Goal: Information Seeking & Learning: Understand process/instructions

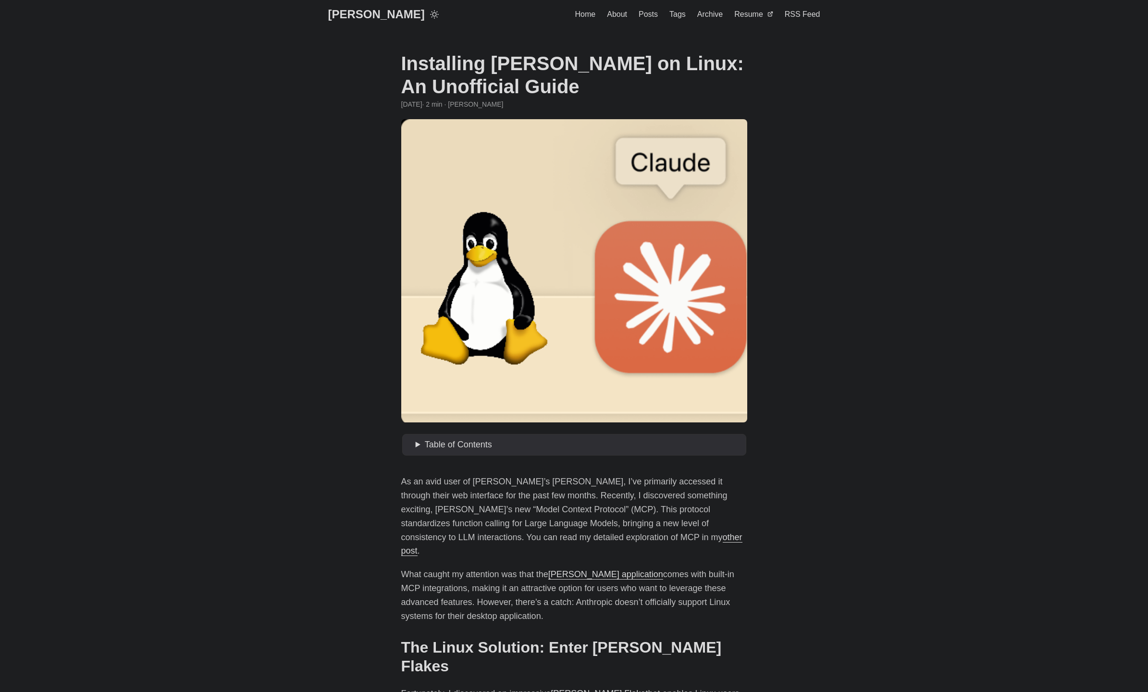
click at [567, 70] on h1 "Installing [PERSON_NAME] on Linux: An Unofficial Guide" at bounding box center [574, 75] width 346 height 46
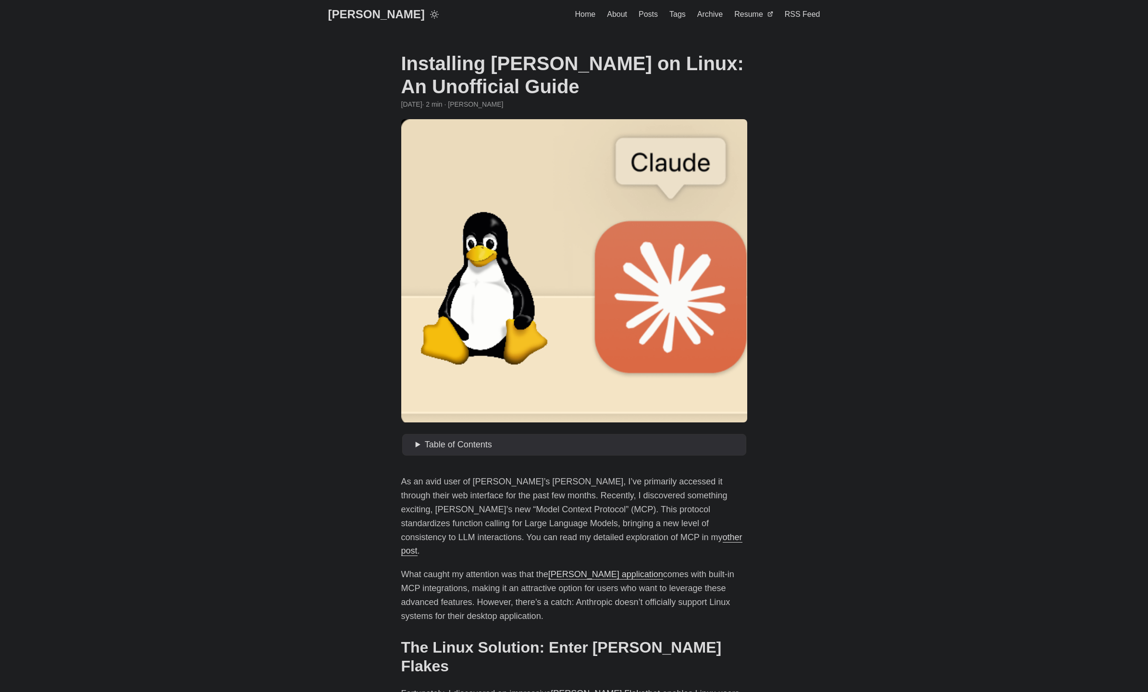
click at [567, 70] on h1 "Installing [PERSON_NAME] on Linux: An Unofficial Guide" at bounding box center [574, 75] width 346 height 46
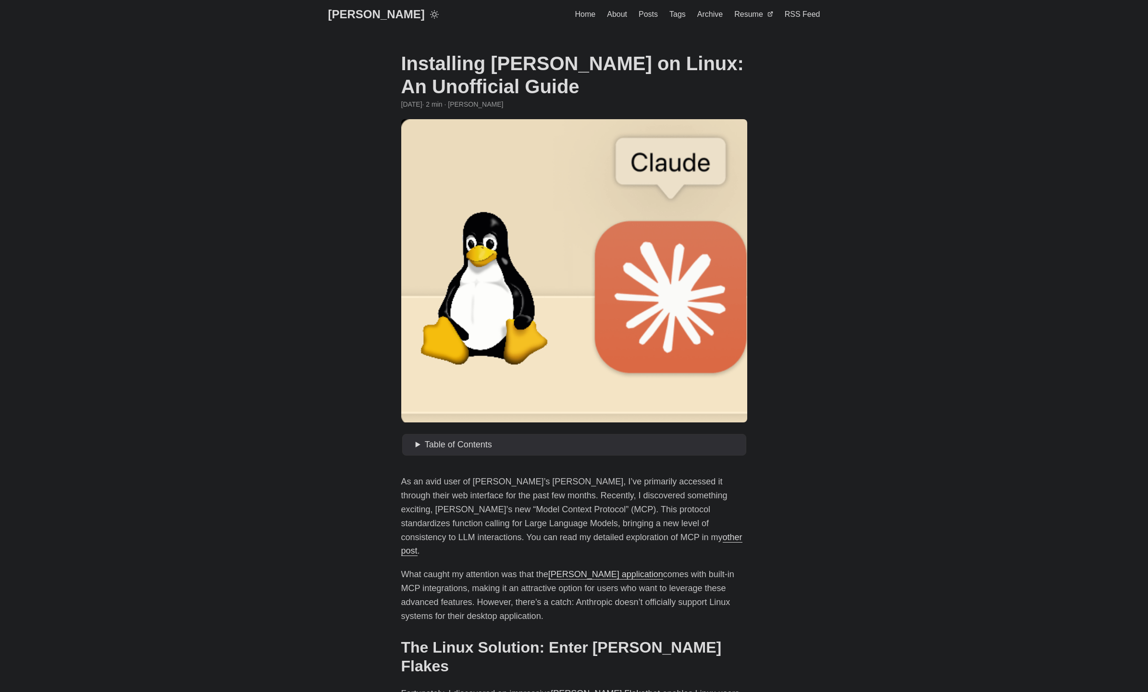
click at [567, 70] on h1 "Installing [PERSON_NAME] on Linux: An Unofficial Guide" at bounding box center [574, 75] width 346 height 46
click at [565, 491] on p "As an avid user of [PERSON_NAME]’s [PERSON_NAME], I’ve primarily accessed it th…" at bounding box center [574, 516] width 346 height 83
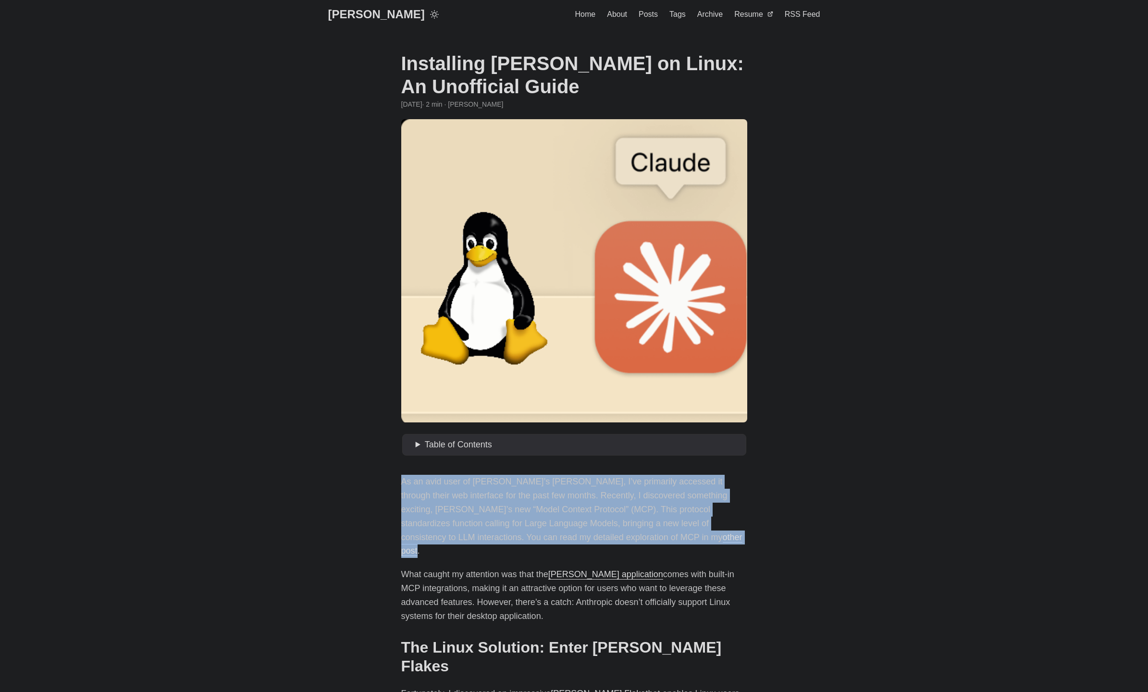
click at [565, 491] on p "As an avid user of [PERSON_NAME]’s [PERSON_NAME], I’ve primarily accessed it th…" at bounding box center [574, 516] width 346 height 83
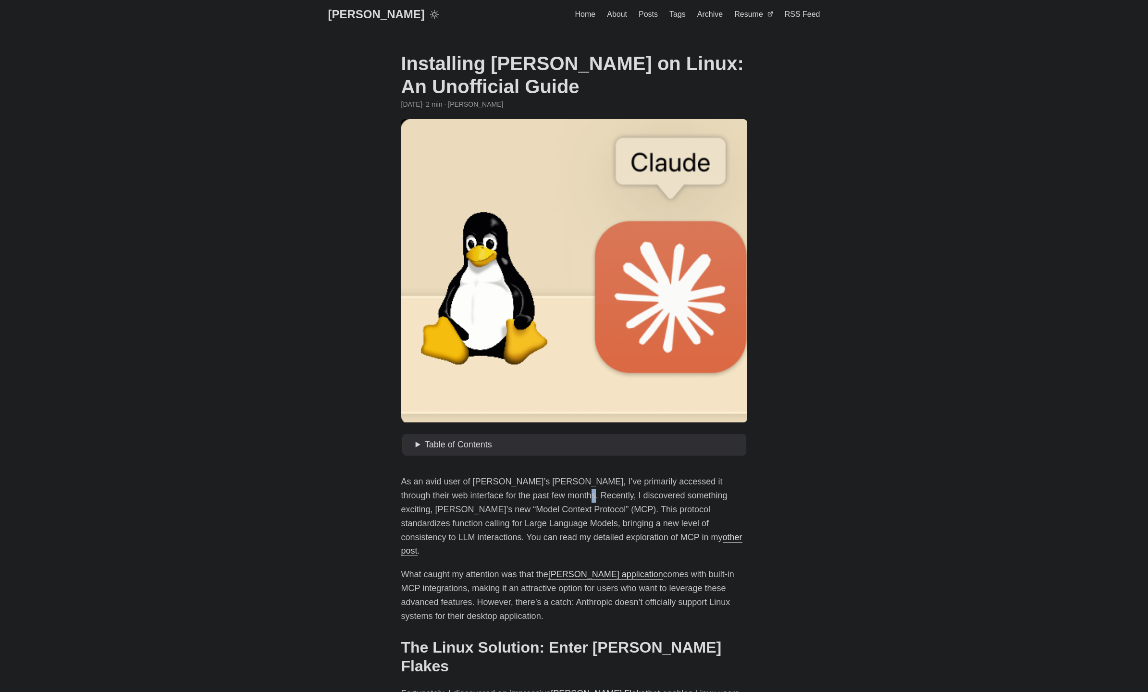
click at [565, 491] on p "As an avid user of [PERSON_NAME]’s [PERSON_NAME], I’ve primarily accessed it th…" at bounding box center [574, 516] width 346 height 83
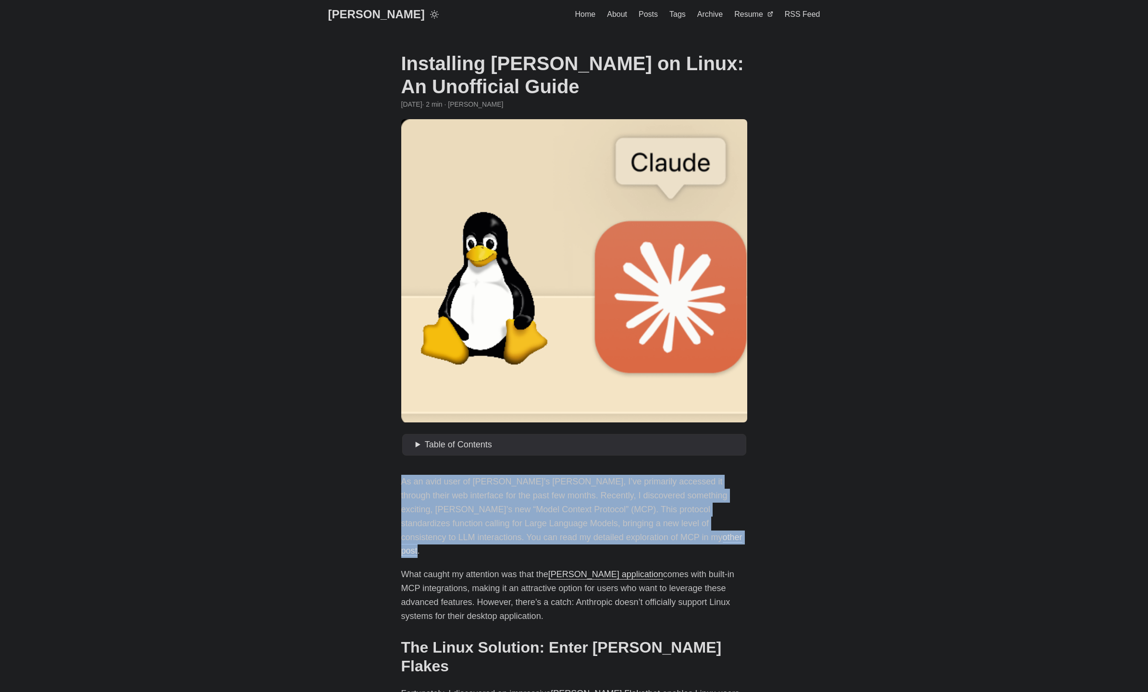
click at [565, 491] on p "As an avid user of [PERSON_NAME]’s [PERSON_NAME], I’ve primarily accessed it th…" at bounding box center [574, 516] width 346 height 83
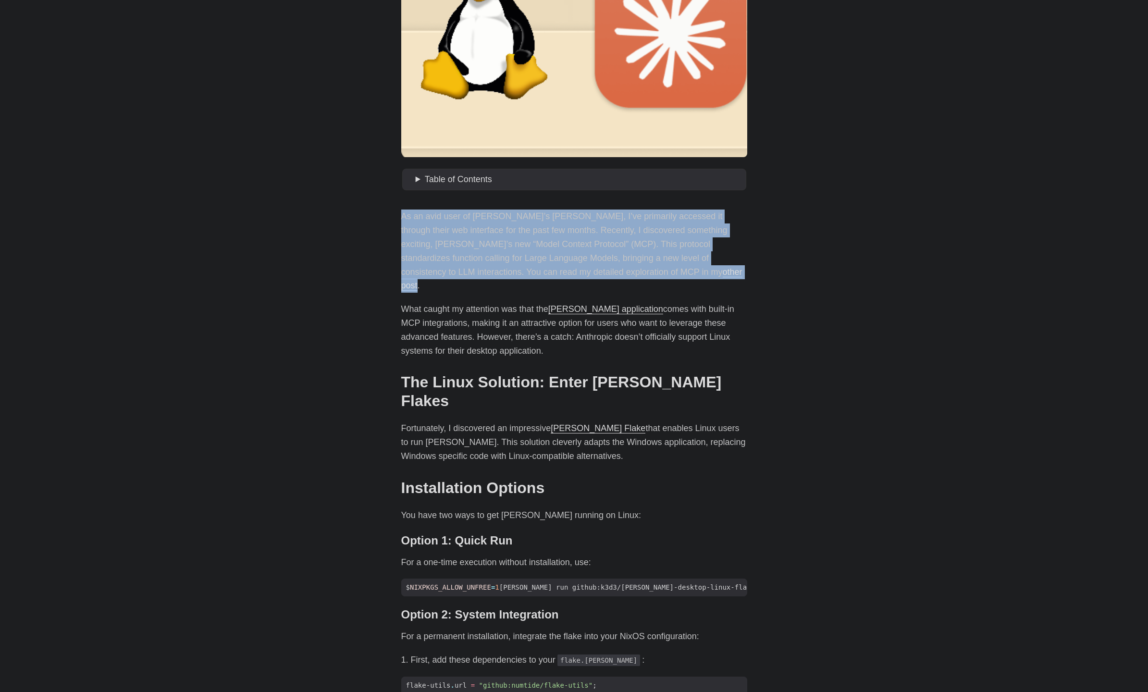
drag, startPoint x: 725, startPoint y: 338, endPoint x: 727, endPoint y: 439, distance: 101.4
click at [727, 420] on div "As an avid user of [PERSON_NAME]’s [PERSON_NAME], I’ve primarily accessed it th…" at bounding box center [574, 693] width 346 height 968
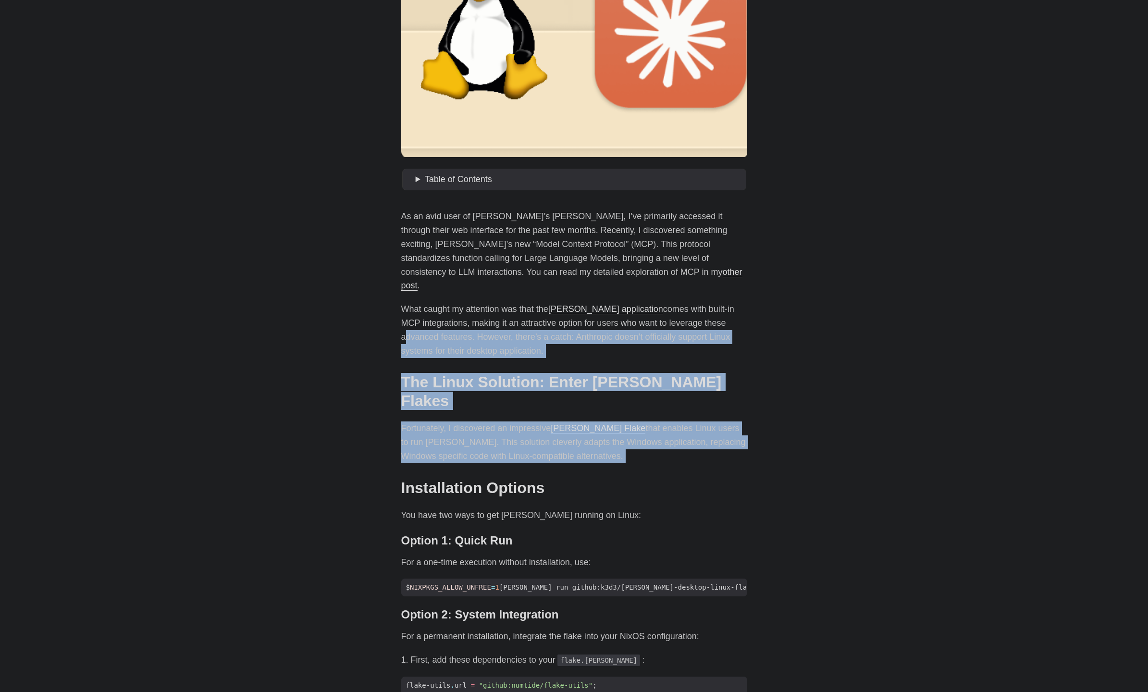
drag, startPoint x: 727, startPoint y: 439, endPoint x: 781, endPoint y: 306, distance: 144.2
click at [781, 306] on body "[PERSON_NAME] Home About Posts Tags Archive Resume" at bounding box center [574, 665] width 1148 height 1860
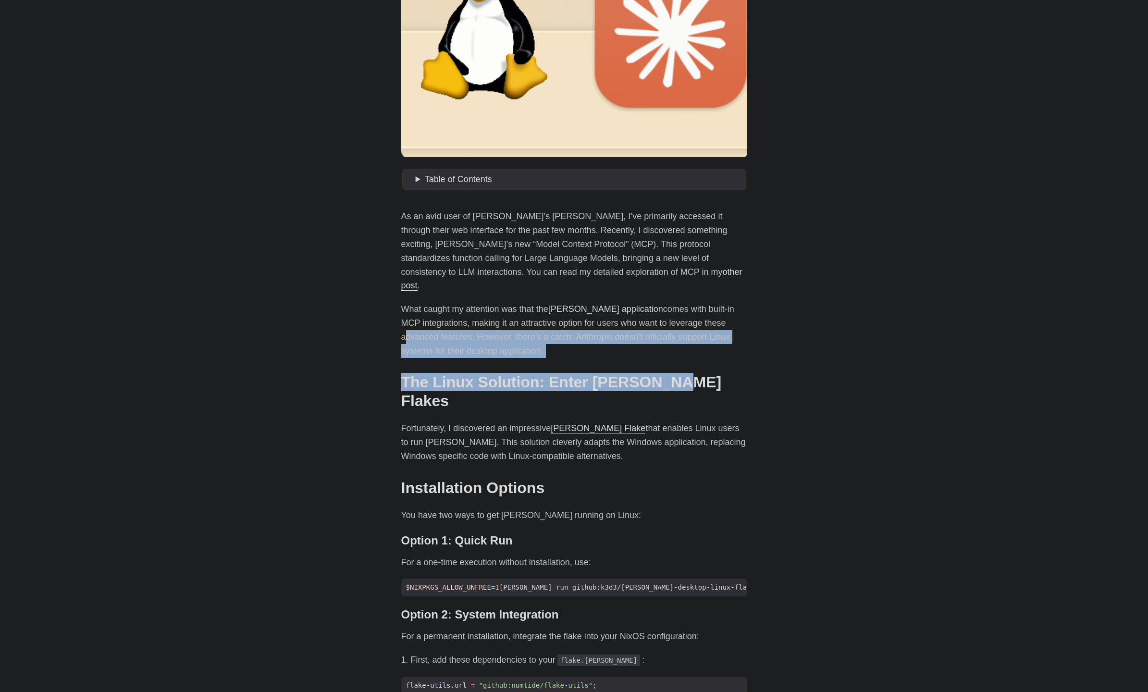
drag, startPoint x: 781, startPoint y: 306, endPoint x: 756, endPoint y: 447, distance: 143.9
click at [758, 441] on body "[PERSON_NAME] Home About Posts Tags Archive Resume" at bounding box center [574, 665] width 1148 height 1860
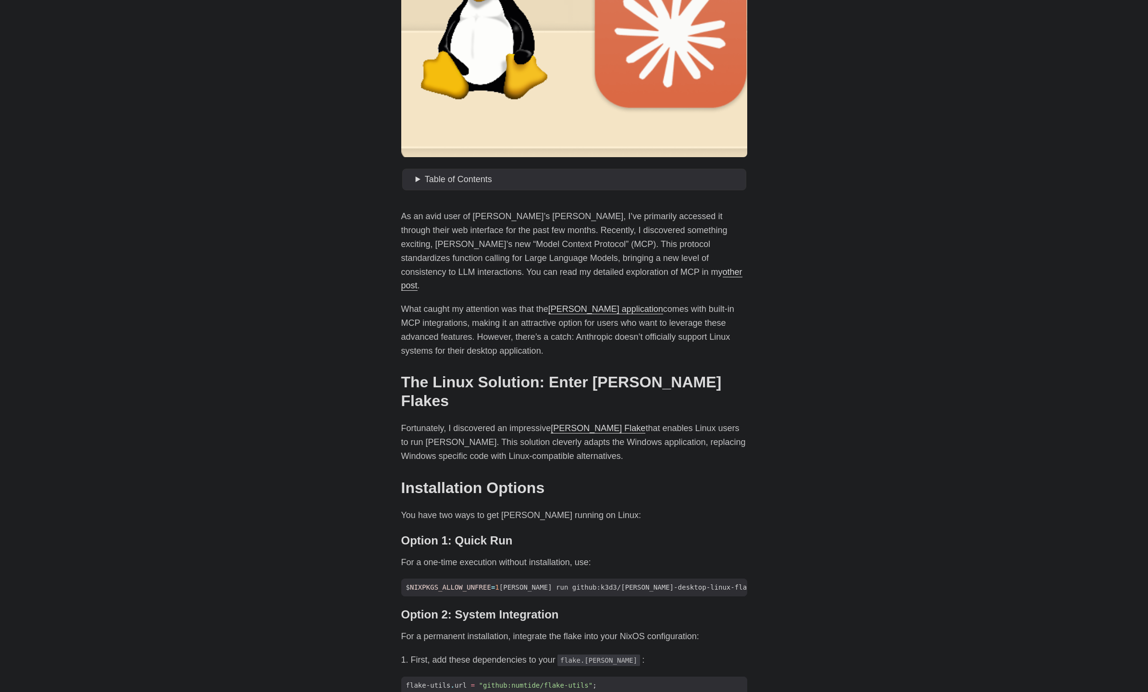
click at [749, 469] on main "Installing [PERSON_NAME] on Linux: An Unofficial Guide [DATE] · 2 min · [PERSON…" at bounding box center [574, 665] width 369 height 1802
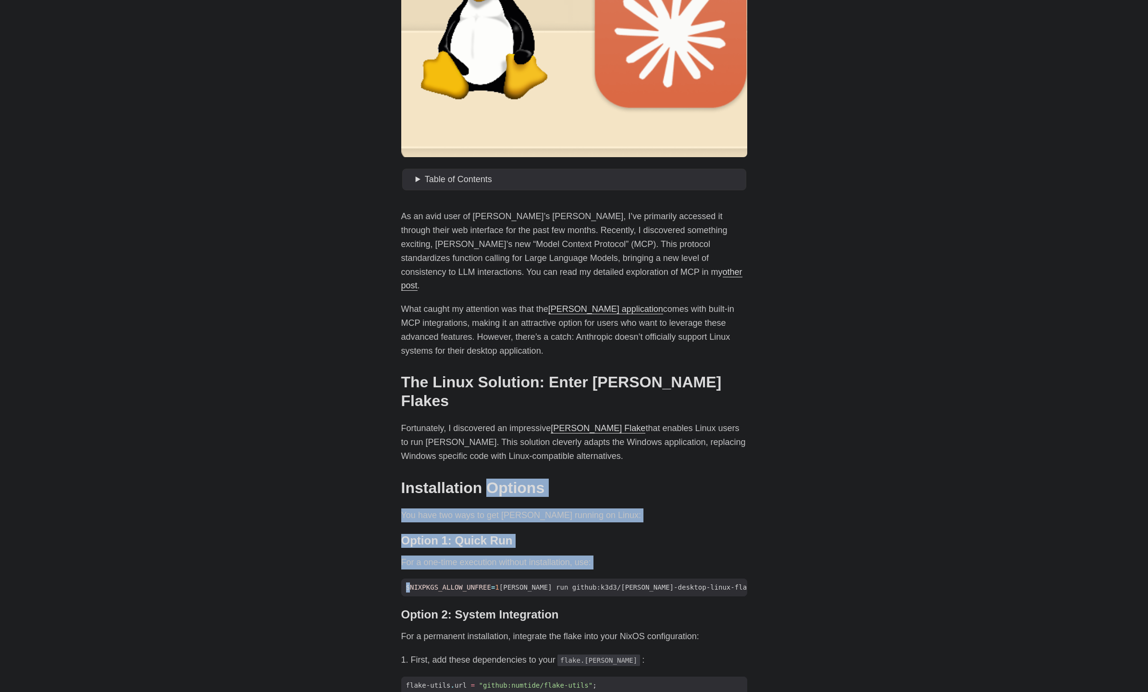
drag, startPoint x: 749, startPoint y: 469, endPoint x: 745, endPoint y: 574, distance: 105.3
click at [745, 574] on main "Installing [PERSON_NAME] on Linux: An Unofficial Guide [DATE] · 2 min · [PERSON…" at bounding box center [574, 665] width 369 height 1802
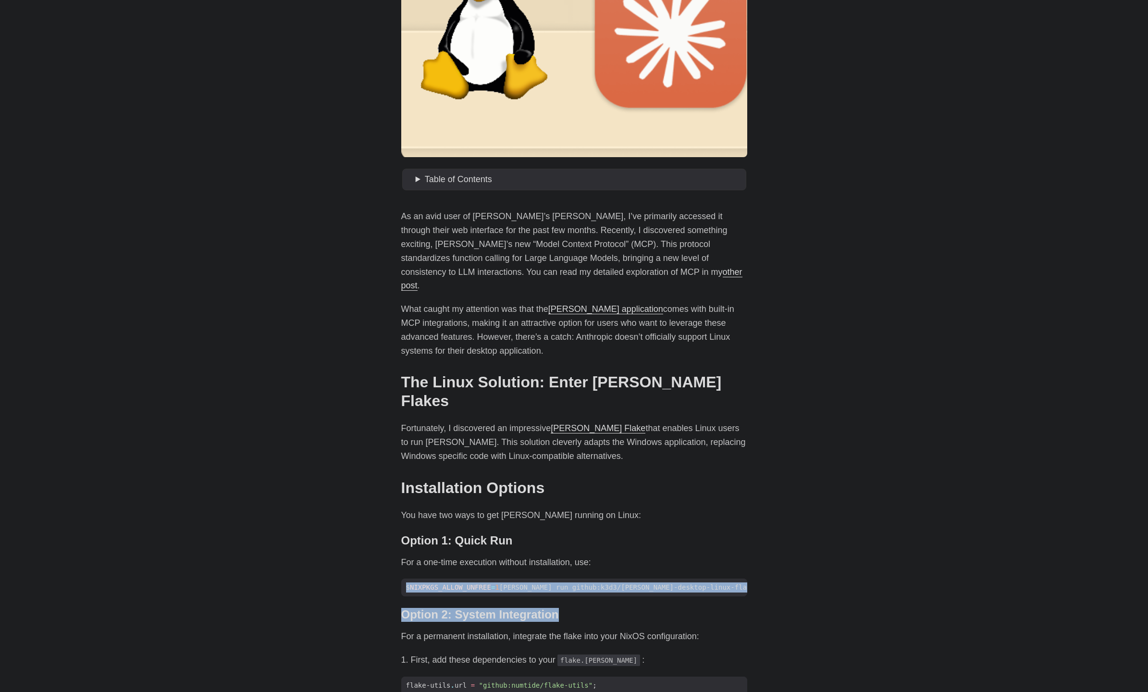
drag, startPoint x: 744, startPoint y: 582, endPoint x: 770, endPoint y: 414, distance: 170.2
click at [759, 489] on body "[PERSON_NAME] Home About Posts Tags Archive Resume" at bounding box center [574, 665] width 1148 height 1860
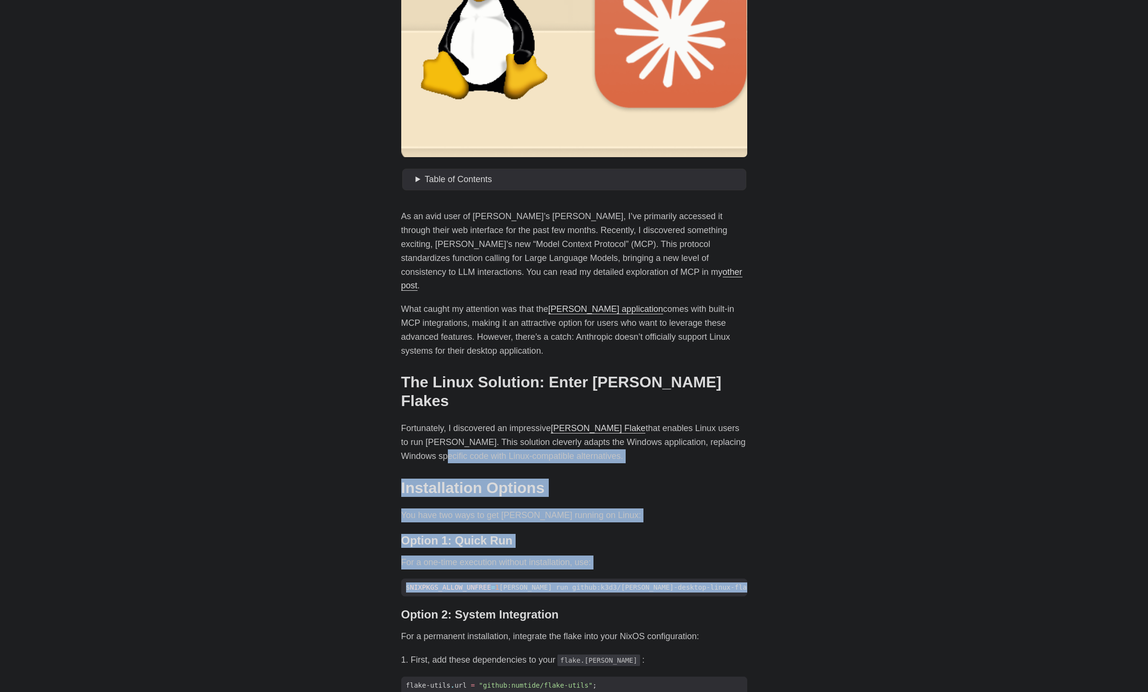
drag, startPoint x: 768, startPoint y: 463, endPoint x: 756, endPoint y: 577, distance: 114.9
click at [757, 574] on body "[PERSON_NAME] Home About Posts Tags Archive Resume" at bounding box center [574, 665] width 1148 height 1860
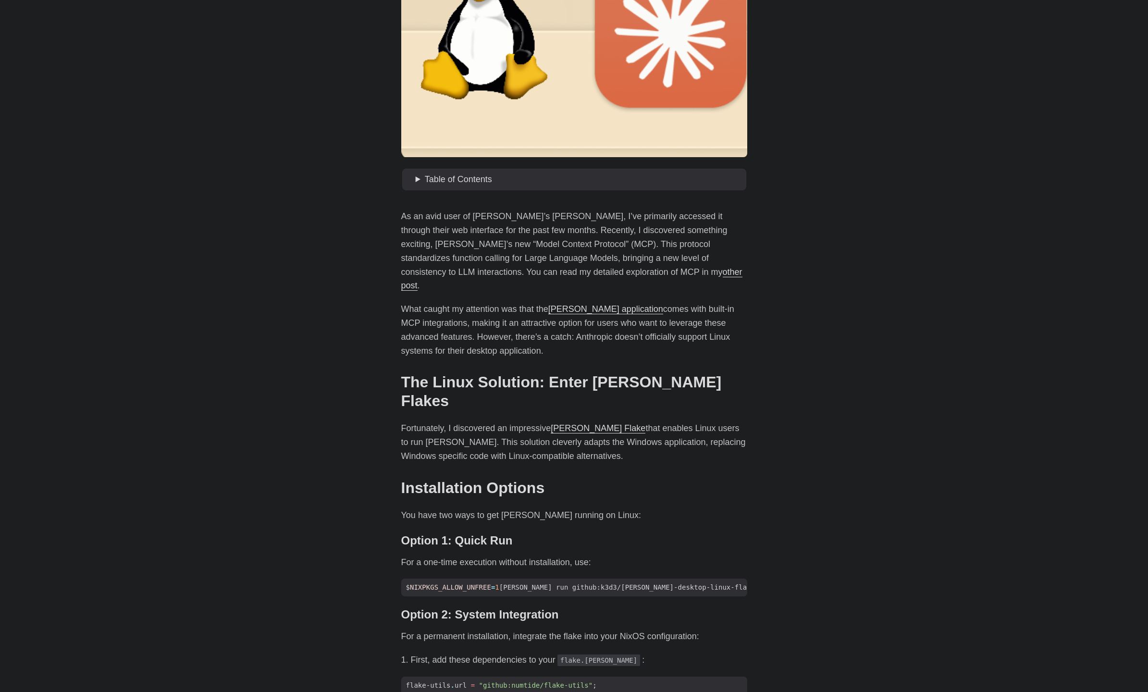
click at [756, 577] on main "Installing [PERSON_NAME] on Linux: An Unofficial Guide [DATE] · 2 min · [PERSON…" at bounding box center [574, 665] width 369 height 1802
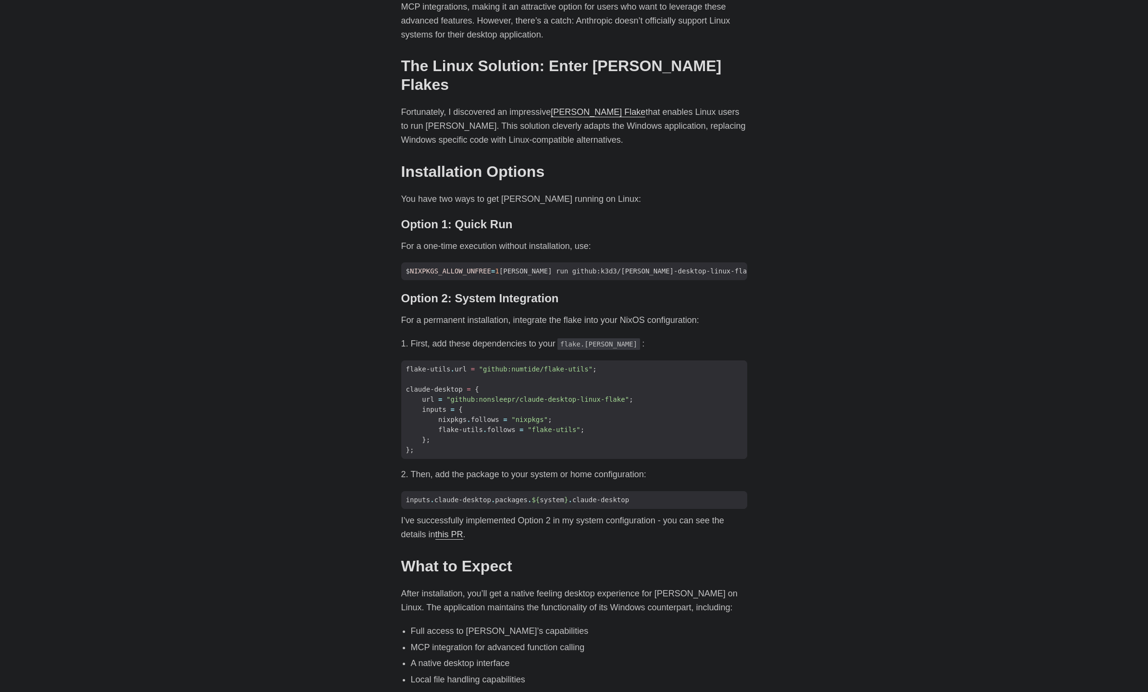
scroll to position [597, 0]
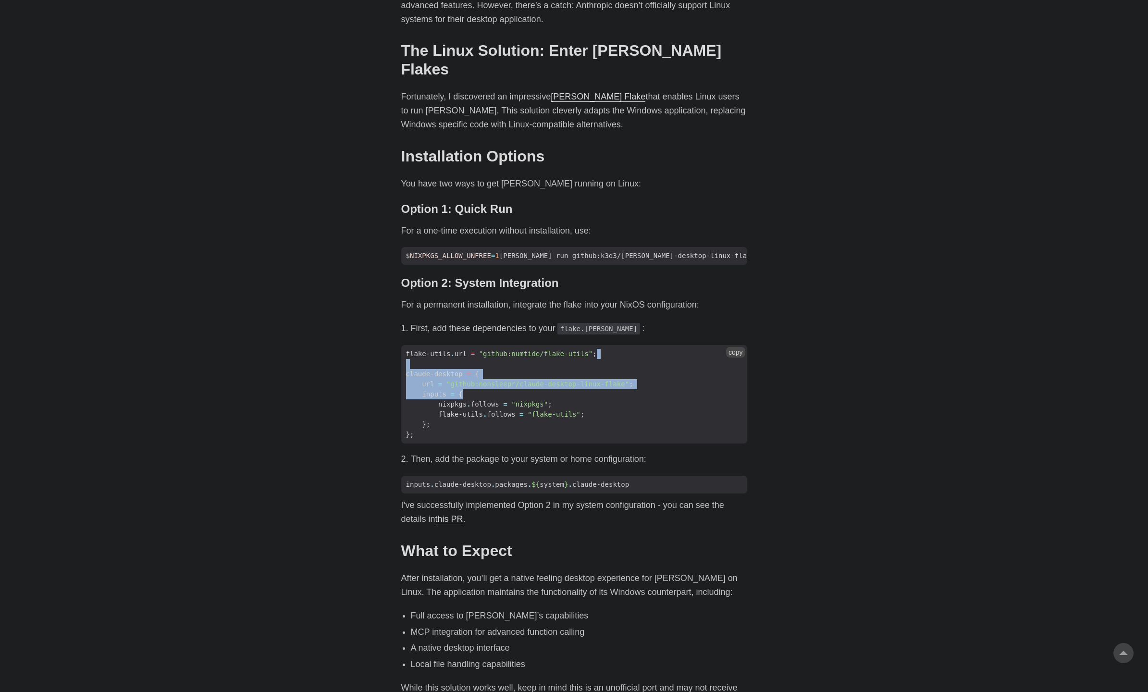
drag, startPoint x: 642, startPoint y: 327, endPoint x: 641, endPoint y: 363, distance: 36.5
click at [641, 363] on code "flake-utils . url = "github:numtide/flake-utils" ; claude-desktop = { url = "gi…" at bounding box center [574, 394] width 346 height 99
click at [641, 389] on span "inputs = {" at bounding box center [574, 394] width 346 height 10
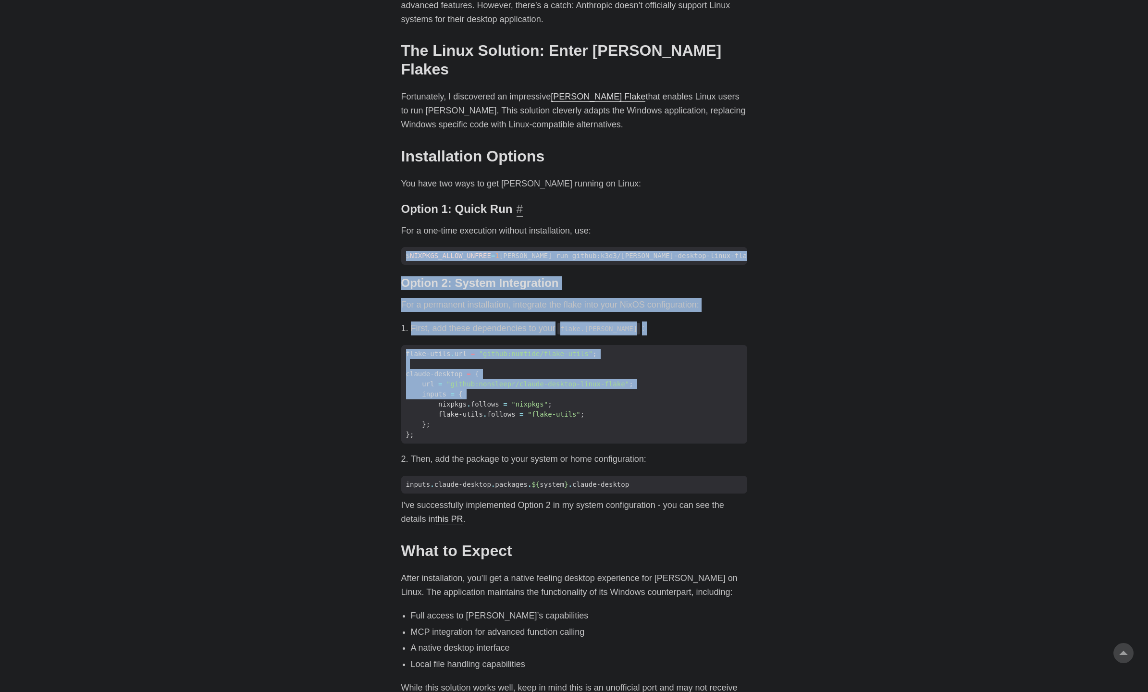
drag, startPoint x: 641, startPoint y: 363, endPoint x: 676, endPoint y: 174, distance: 192.4
click at [671, 345] on code "flake-utils . url = "github:numtide/flake-utils" ; claude-desktop = { url = "gi…" at bounding box center [574, 394] width 346 height 99
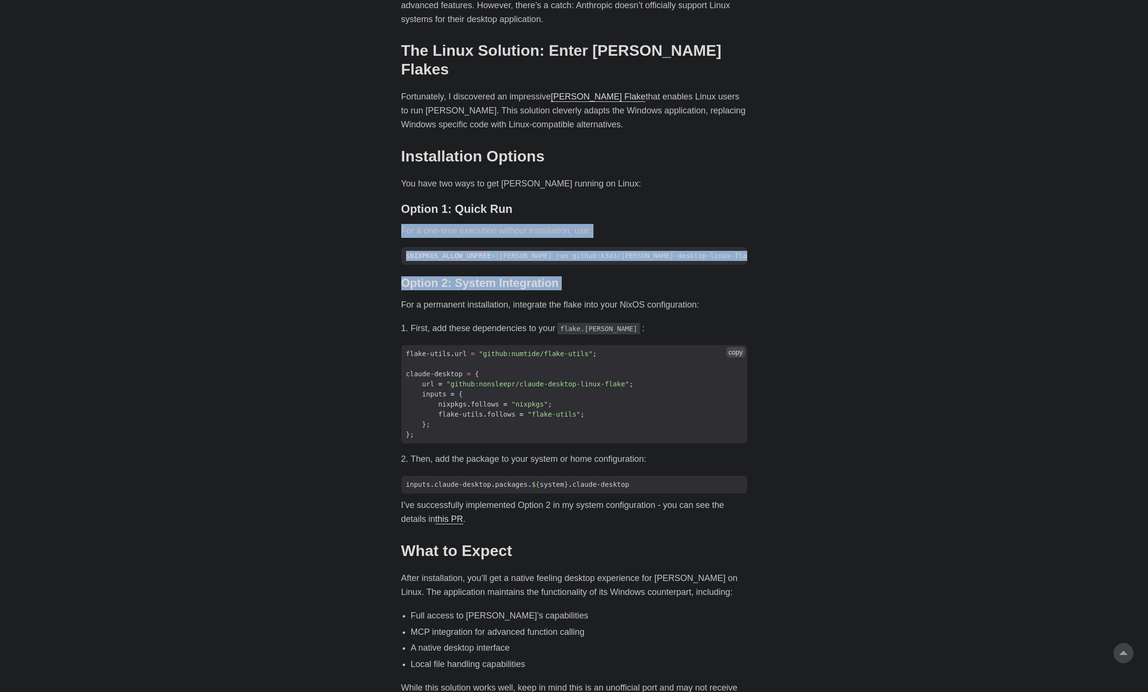
drag, startPoint x: 676, startPoint y: 171, endPoint x: 674, endPoint y: 351, distance: 180.6
click at [676, 308] on div "As an avid user of [PERSON_NAME]’s [PERSON_NAME], I’ve primarily accessed it th…" at bounding box center [574, 362] width 346 height 968
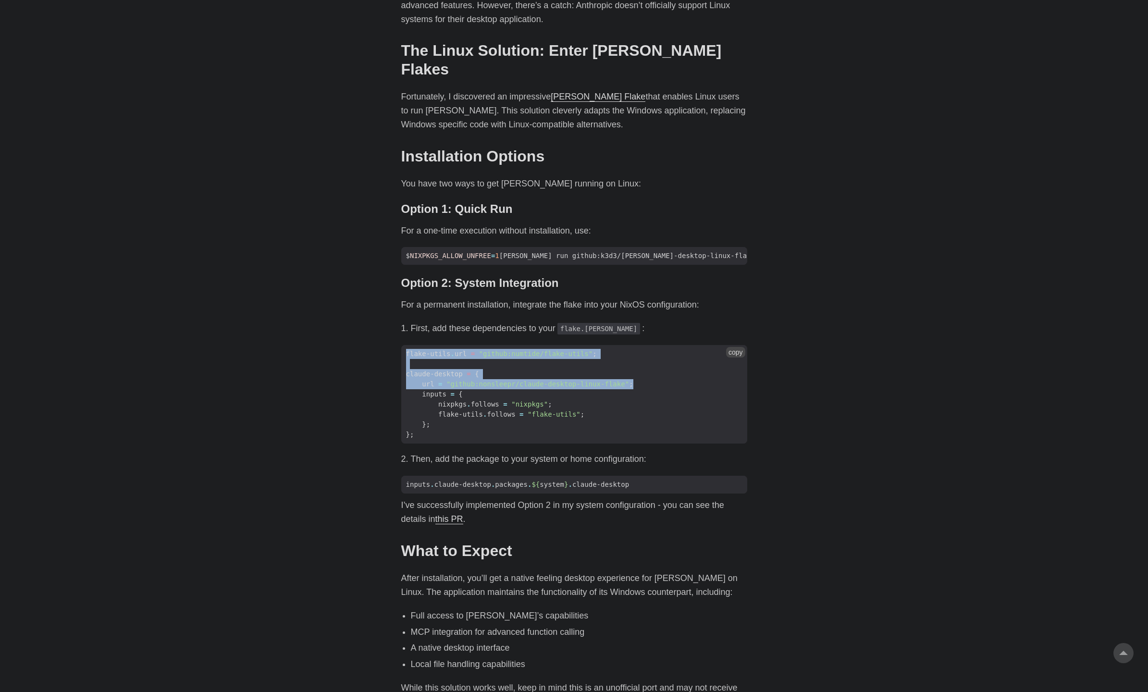
click at [677, 345] on code "flake-utils . url = "github:numtide/flake-utils" ; claude-desktop = { url = "gi…" at bounding box center [574, 394] width 346 height 99
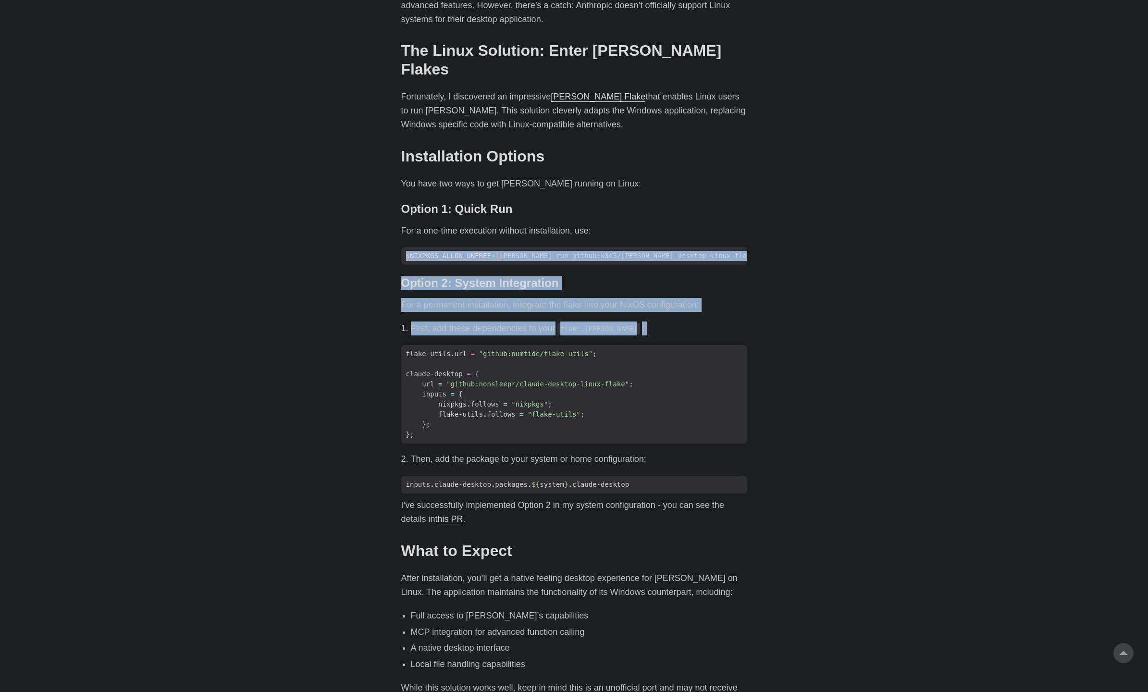
drag, startPoint x: 687, startPoint y: 197, endPoint x: 680, endPoint y: 421, distance: 224.0
click at [682, 392] on div "As an avid user of [PERSON_NAME]’s [PERSON_NAME], I’ve primarily accessed it th…" at bounding box center [574, 362] width 346 height 968
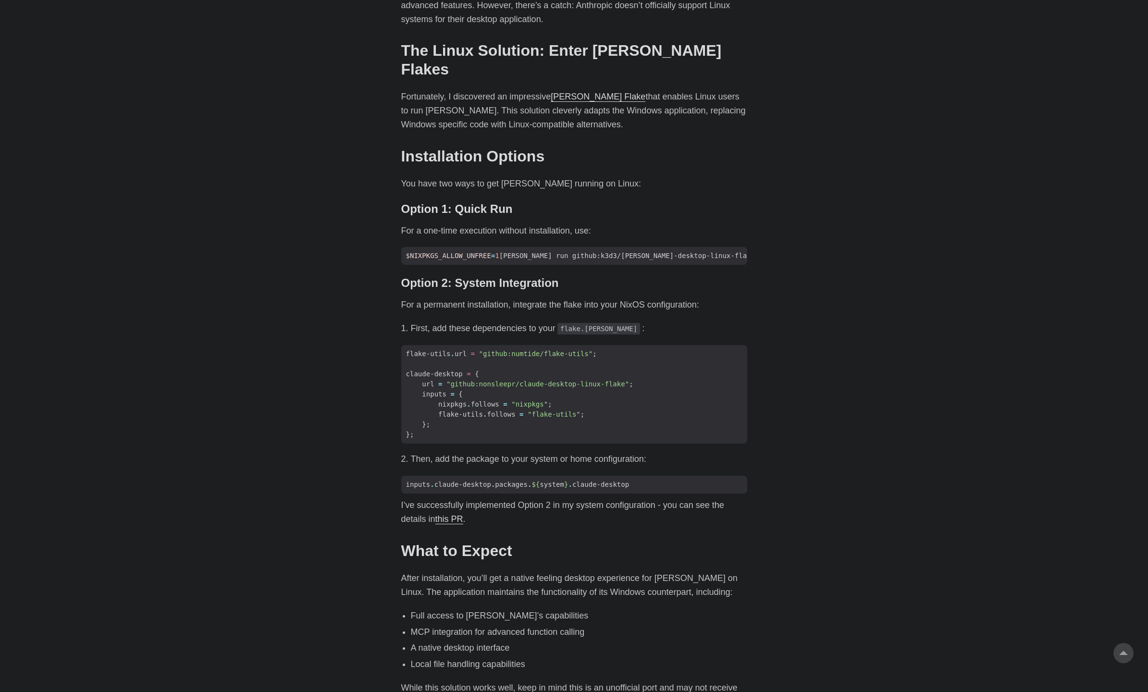
click at [680, 452] on li "Then, add the package to your system or home configuration:" at bounding box center [579, 459] width 336 height 14
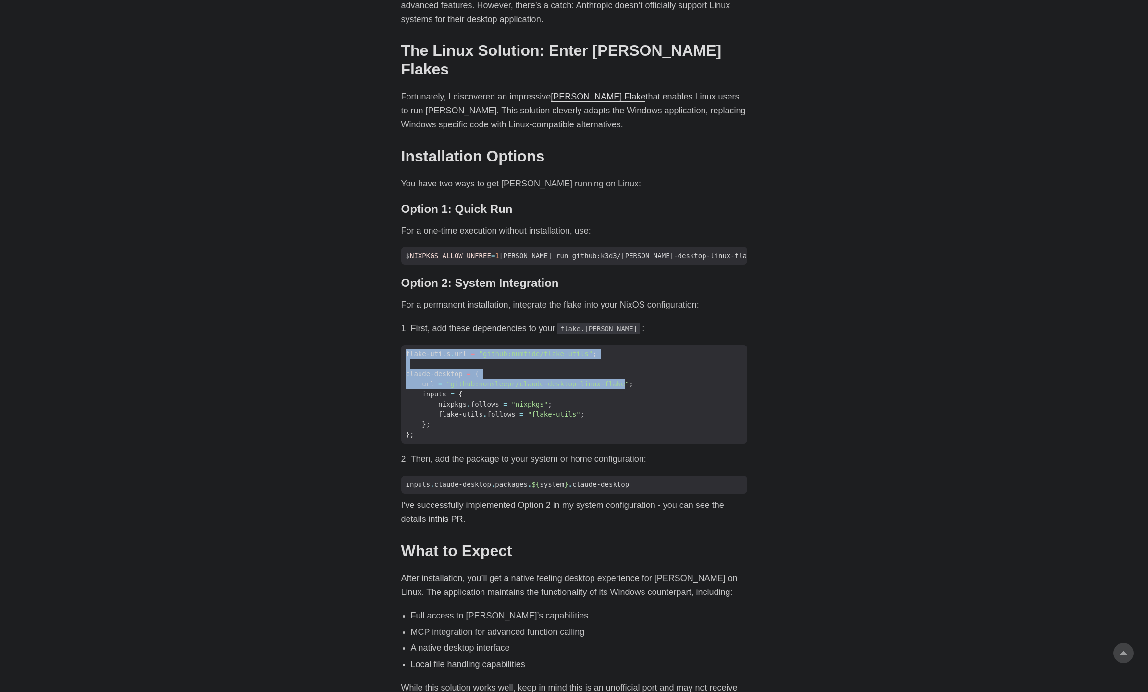
drag, startPoint x: 680, startPoint y: 421, endPoint x: 706, endPoint y: 201, distance: 221.5
click at [690, 296] on div "As an avid user of [PERSON_NAME]’s [PERSON_NAME], I’ve primarily accessed it th…" at bounding box center [574, 362] width 346 height 968
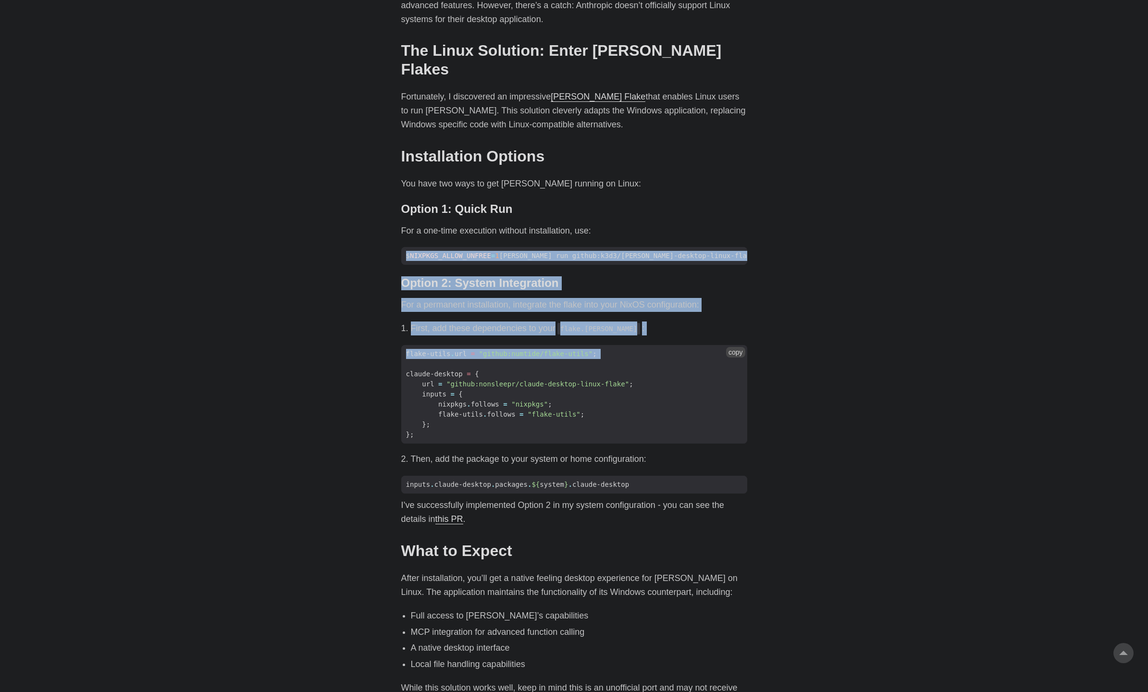
drag, startPoint x: 706, startPoint y: 201, endPoint x: 697, endPoint y: 406, distance: 204.9
click at [702, 356] on div "As an avid user of [PERSON_NAME]’s [PERSON_NAME], I’ve primarily accessed it th…" at bounding box center [574, 362] width 346 height 968
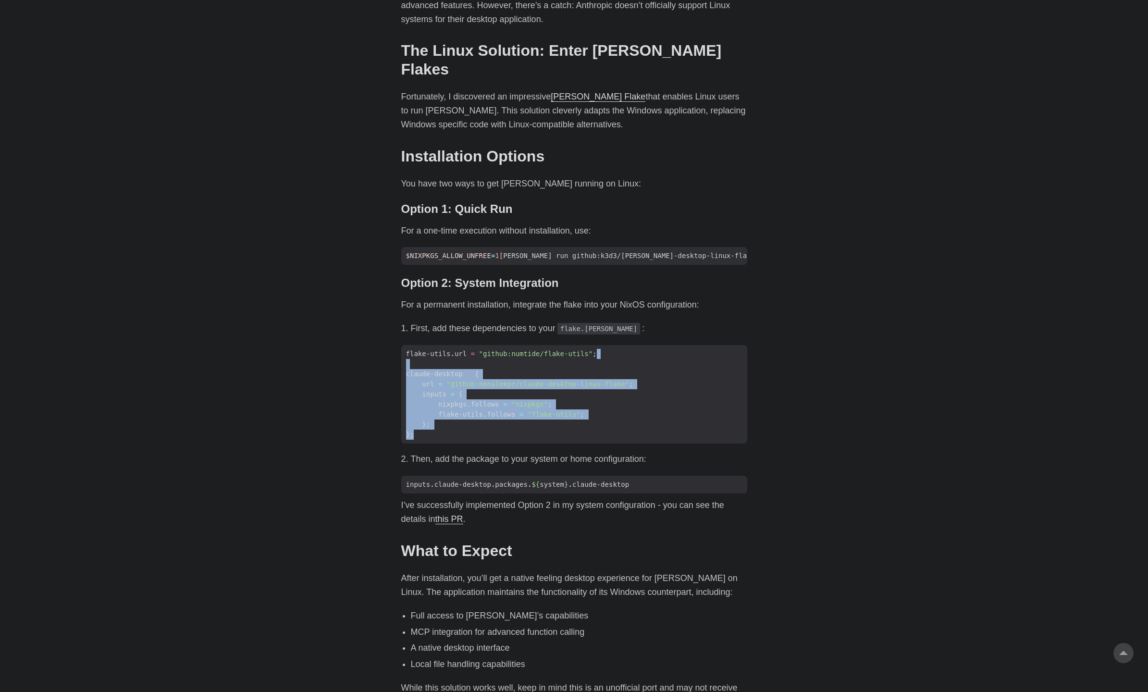
drag, startPoint x: 697, startPoint y: 406, endPoint x: 693, endPoint y: 214, distance: 191.7
click at [694, 345] on code "flake-utils . url = "github:numtide/flake-utils" ; claude-desktop = { url = "gi…" at bounding box center [574, 394] width 346 height 99
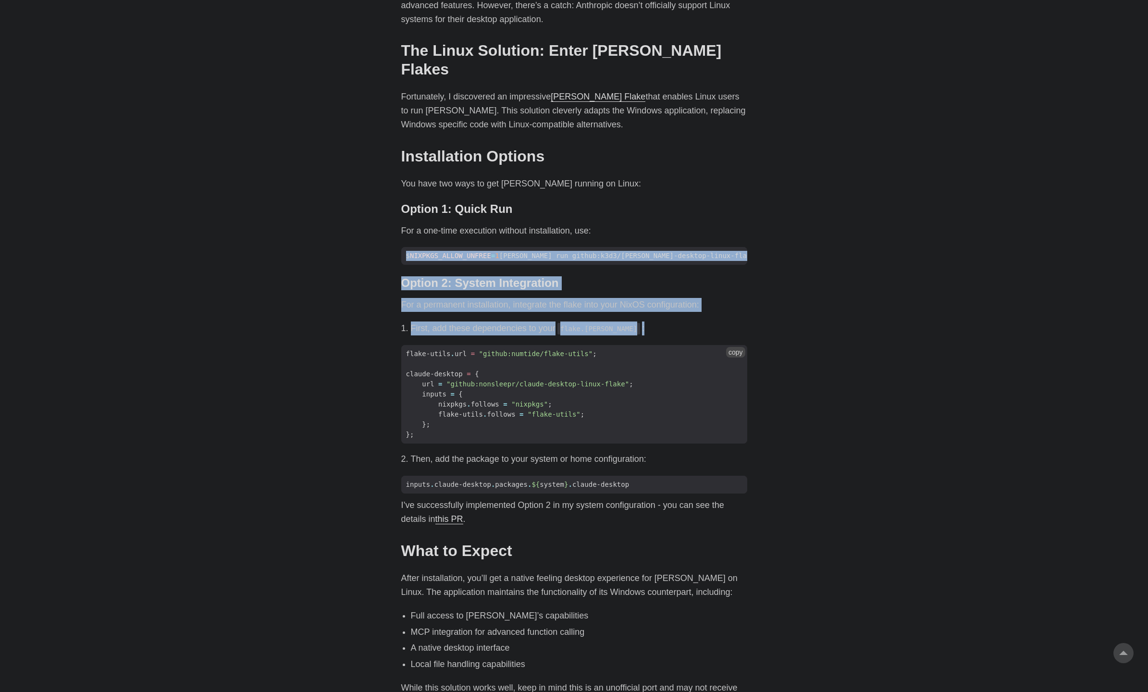
drag, startPoint x: 693, startPoint y: 214, endPoint x: 682, endPoint y: 378, distance: 164.2
click at [682, 362] on div "As an avid user of [PERSON_NAME]’s [PERSON_NAME], I’ve primarily accessed it th…" at bounding box center [574, 362] width 346 height 968
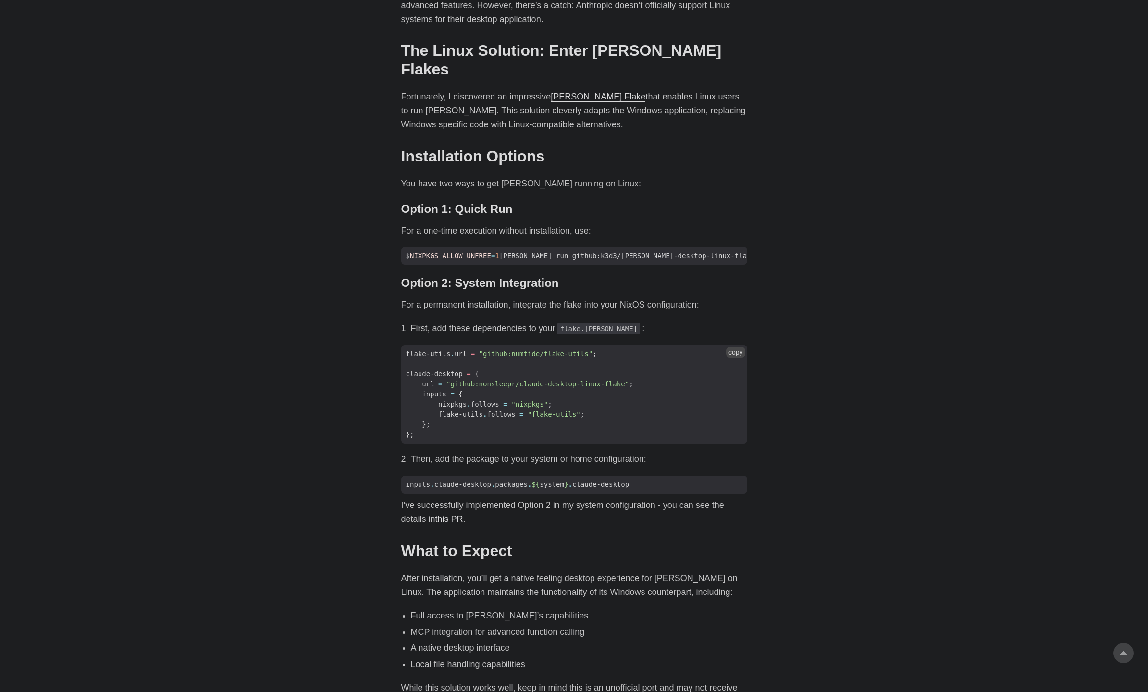
click at [682, 409] on span "flake-utils . follows = "flake-utils" ;" at bounding box center [574, 414] width 346 height 10
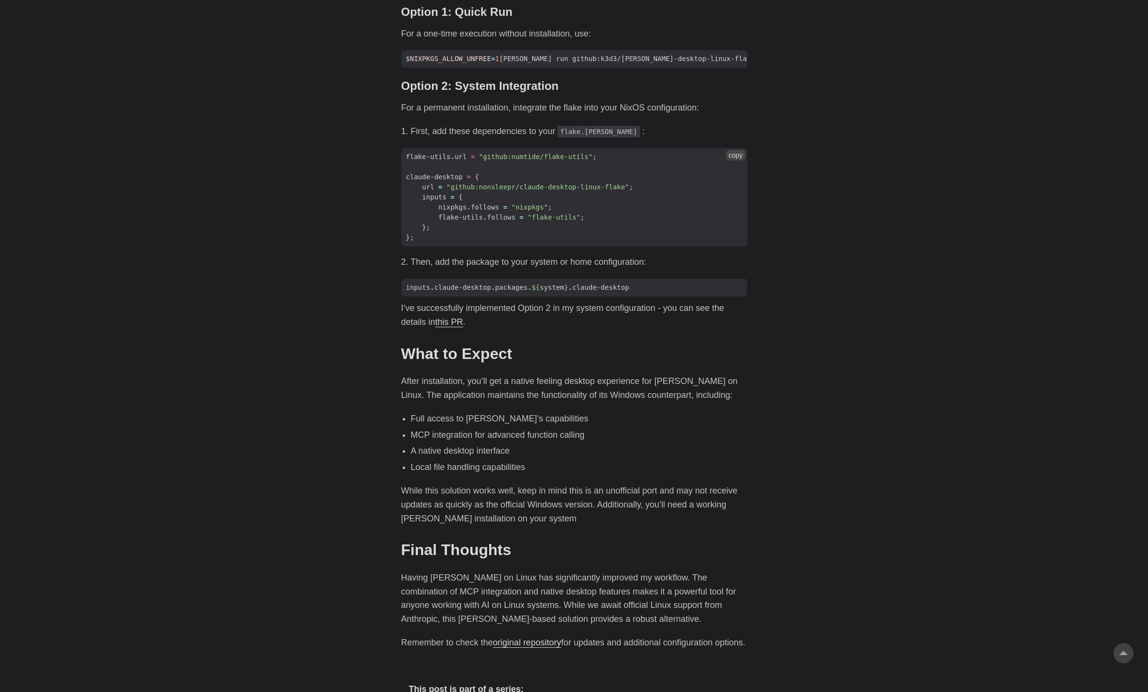
scroll to position [562, 0]
